Goal: Task Accomplishment & Management: Manage account settings

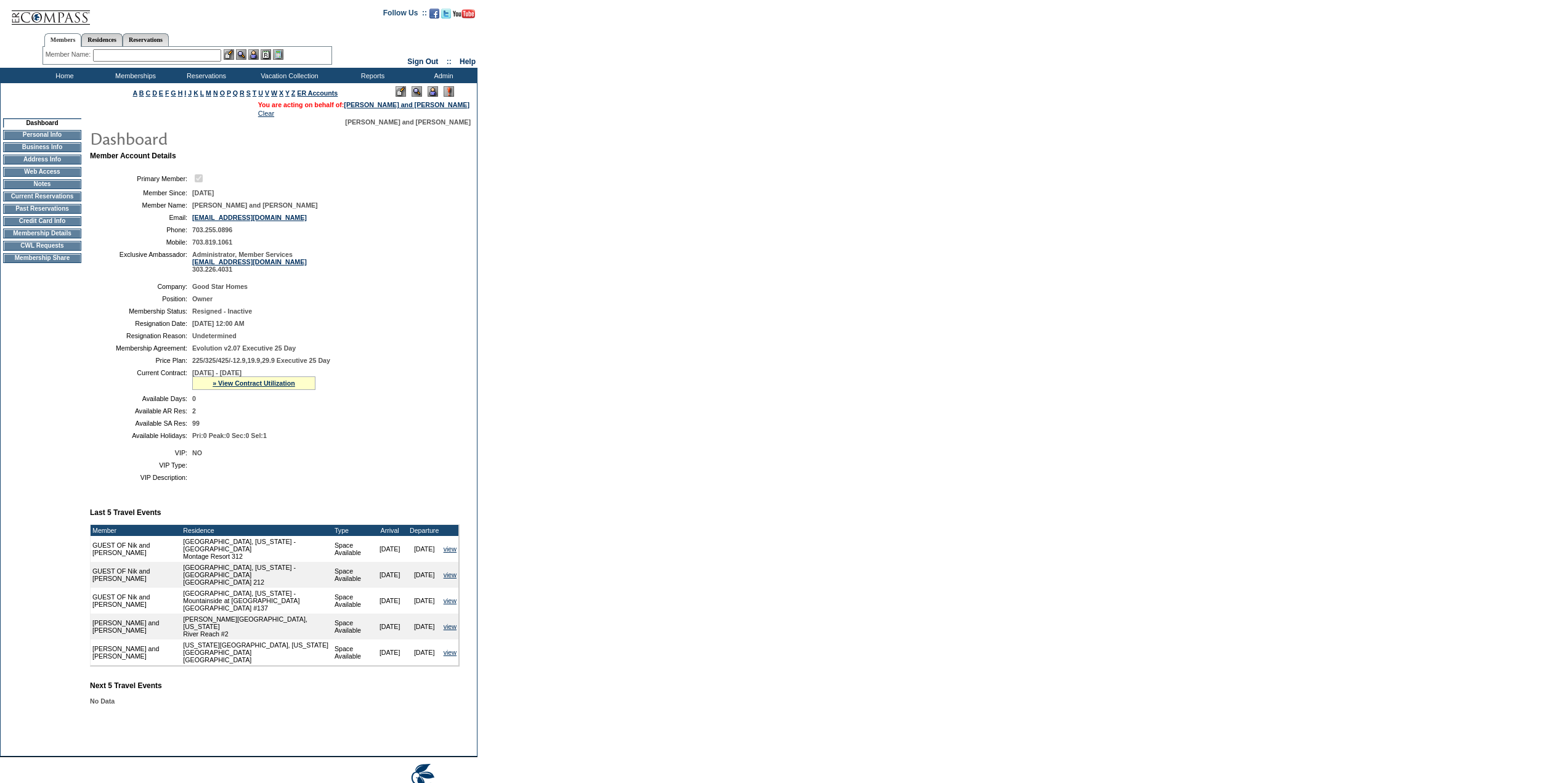
click at [56, 238] on td "Membership Details" at bounding box center [42, 233] width 78 height 10
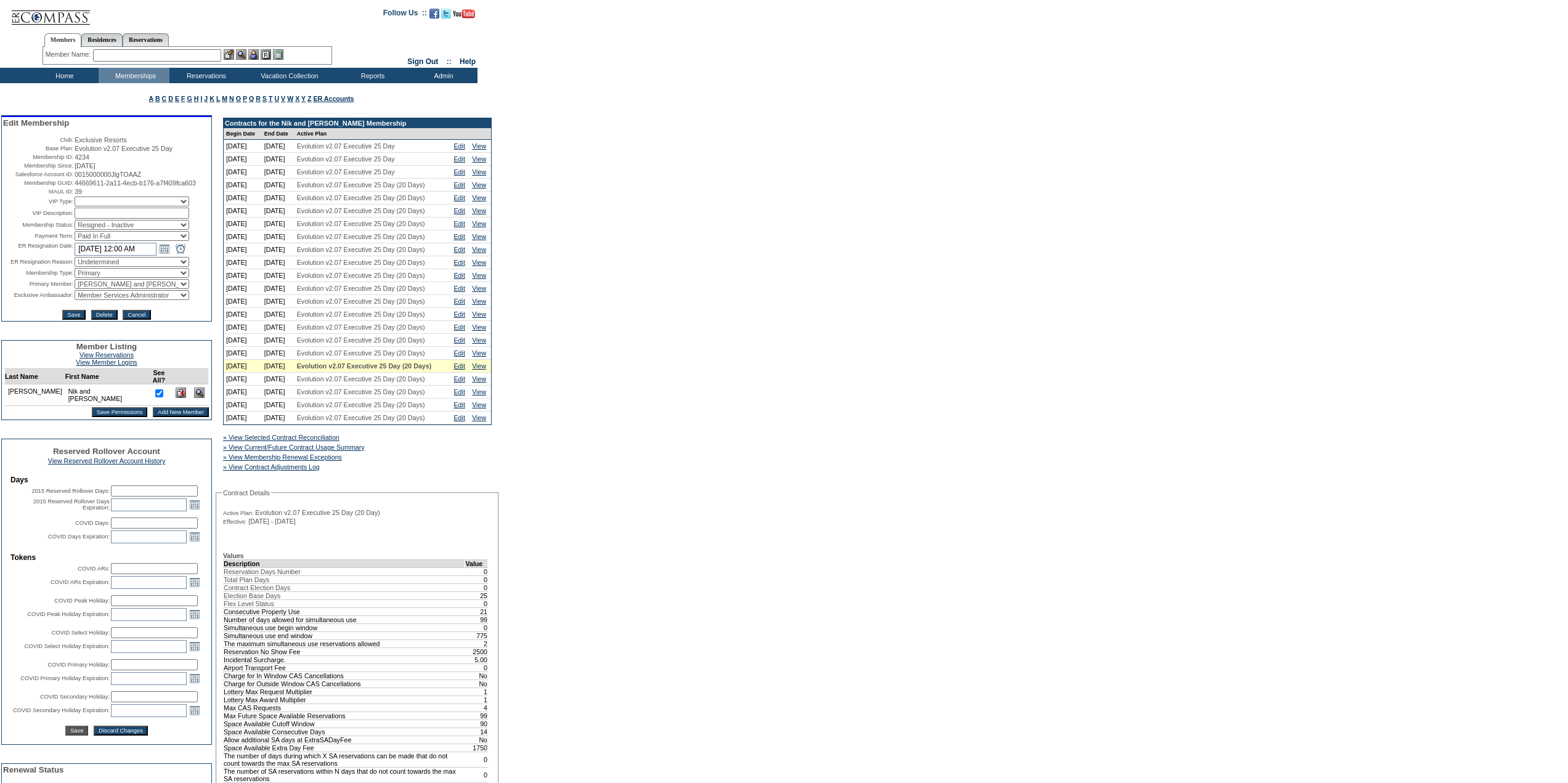
click at [194, 398] on img at bounding box center [199, 393] width 11 height 11
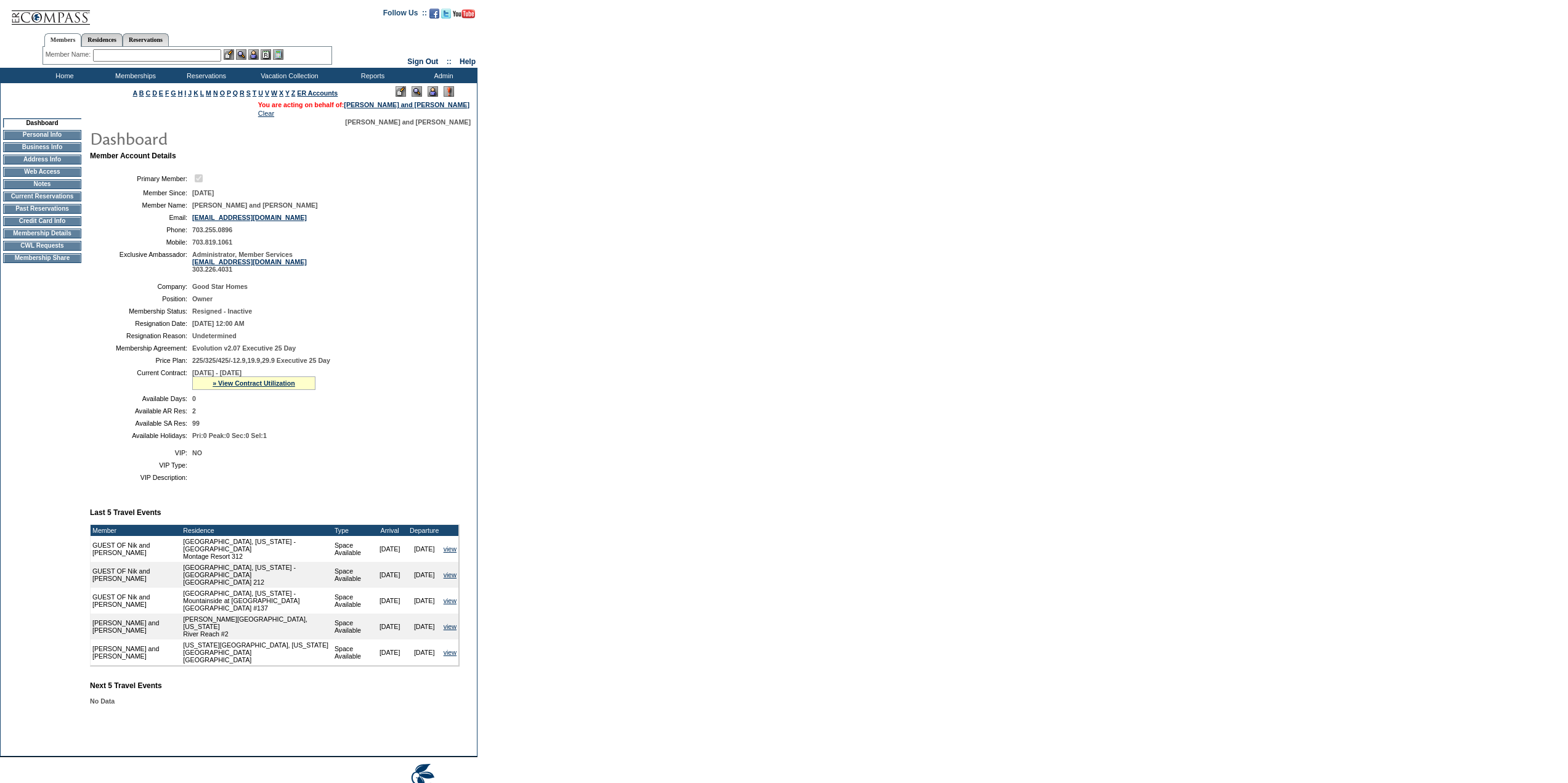
click at [164, 58] on input "text" at bounding box center [157, 55] width 128 height 12
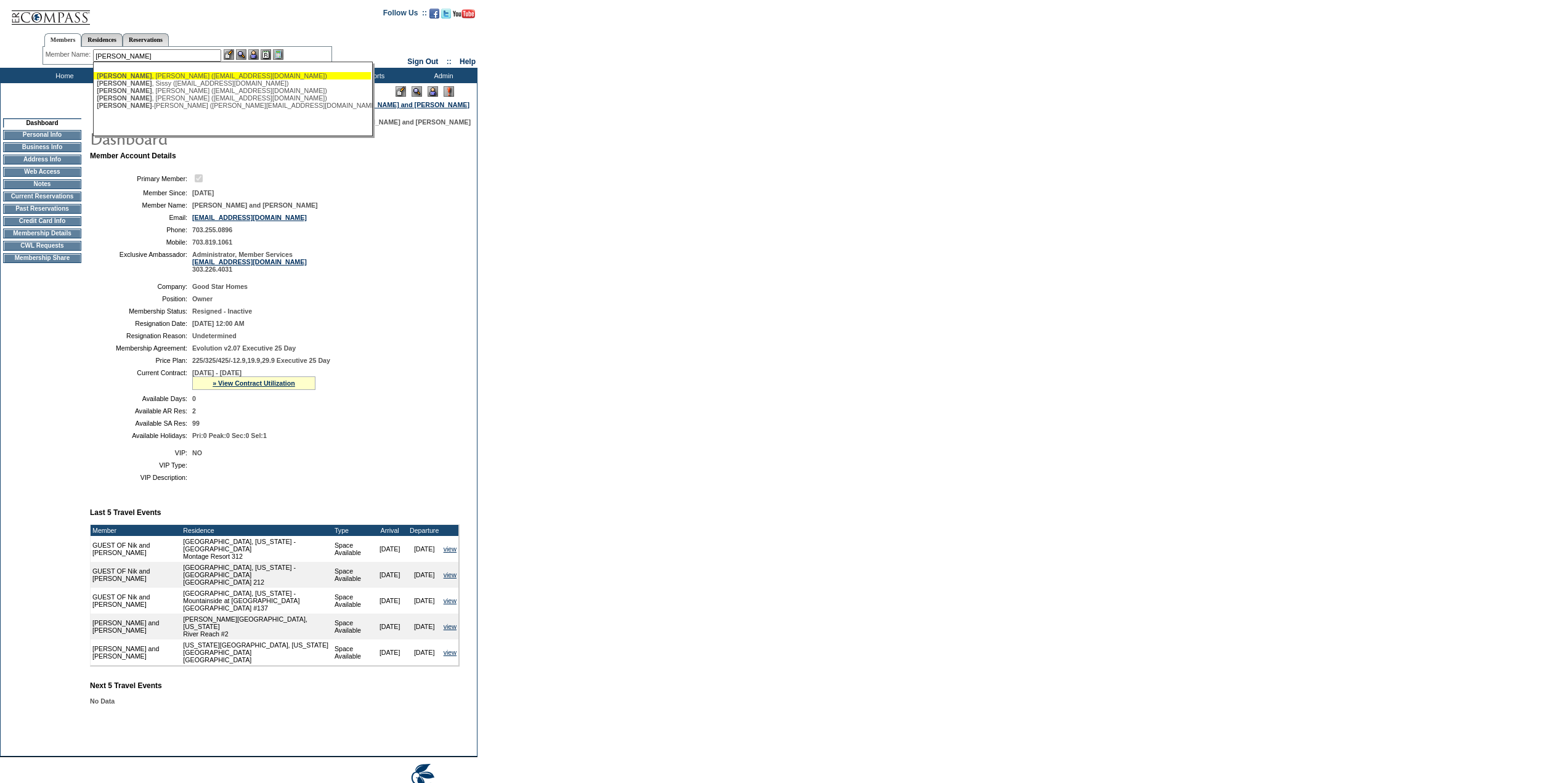
click at [185, 78] on div "Goff , Bob (bobjanelra@aol.com)" at bounding box center [232, 75] width 271 height 7
type input "Goff, Bob (bobjanelra@aol.com)"
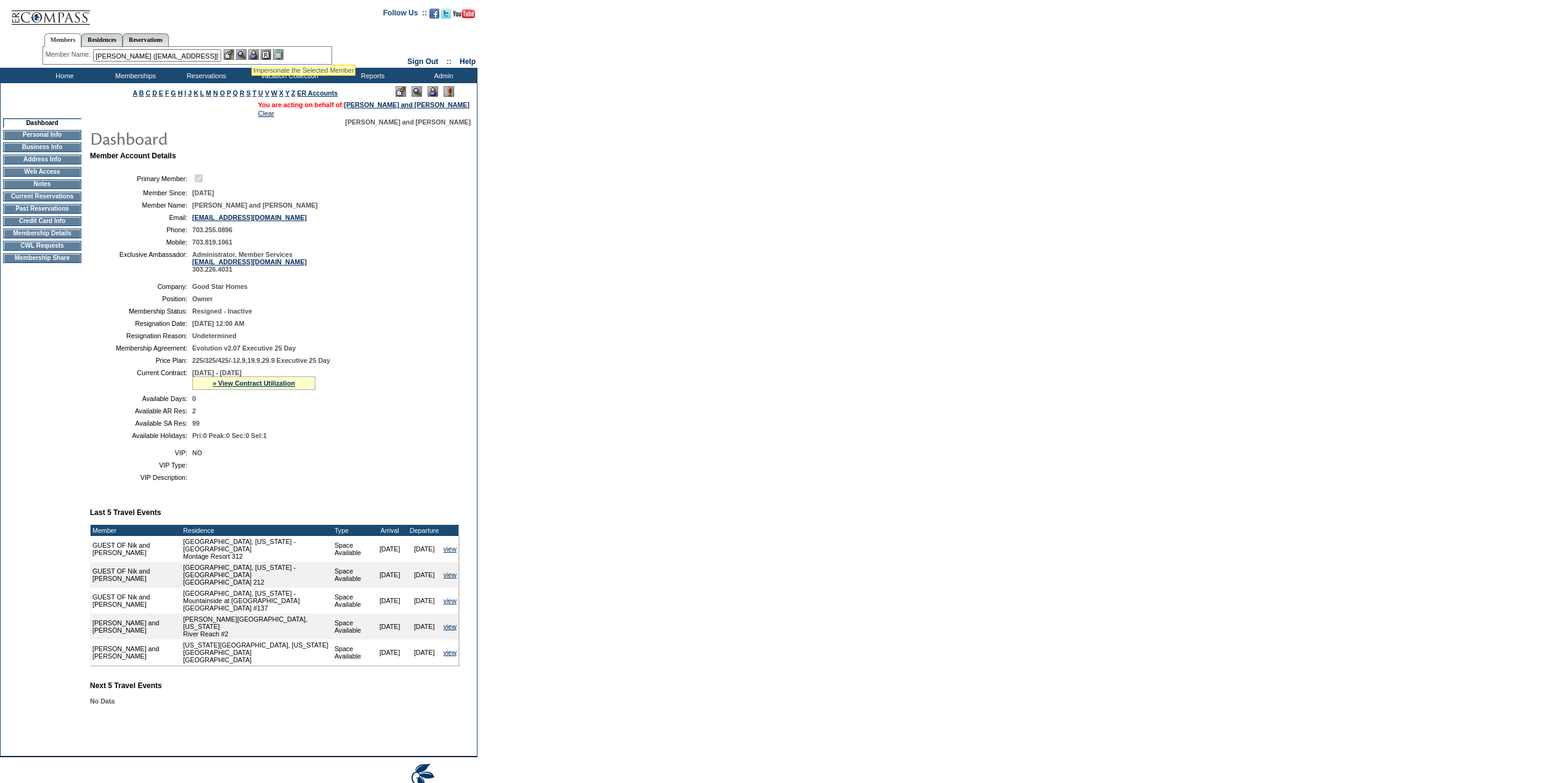
click at [257, 52] on img at bounding box center [253, 54] width 11 height 11
click at [228, 55] on img at bounding box center [228, 54] width 11 height 11
